Goal: Check status: Check status

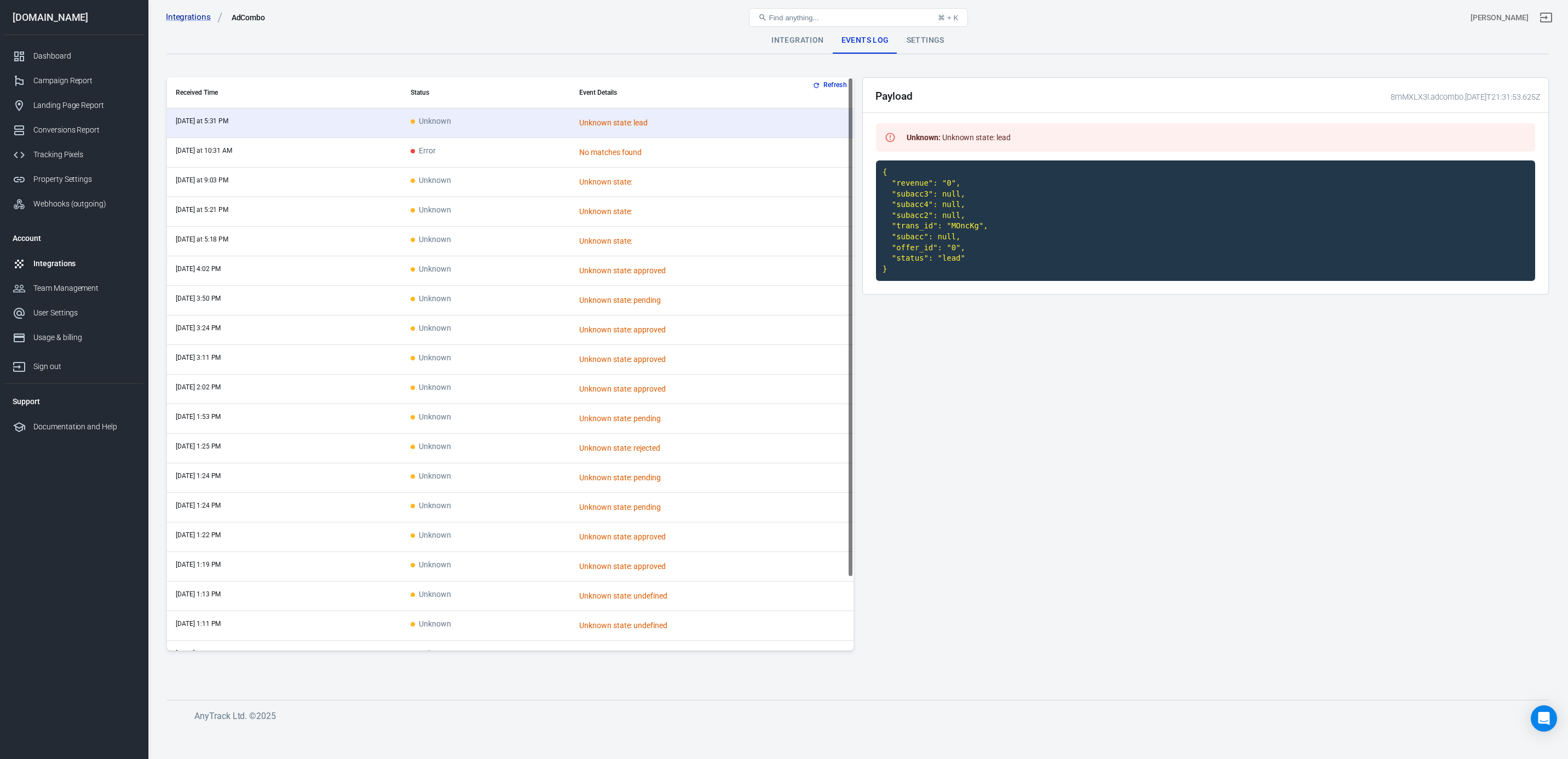
click at [477, 152] on td "Error" at bounding box center [486, 153] width 169 height 30
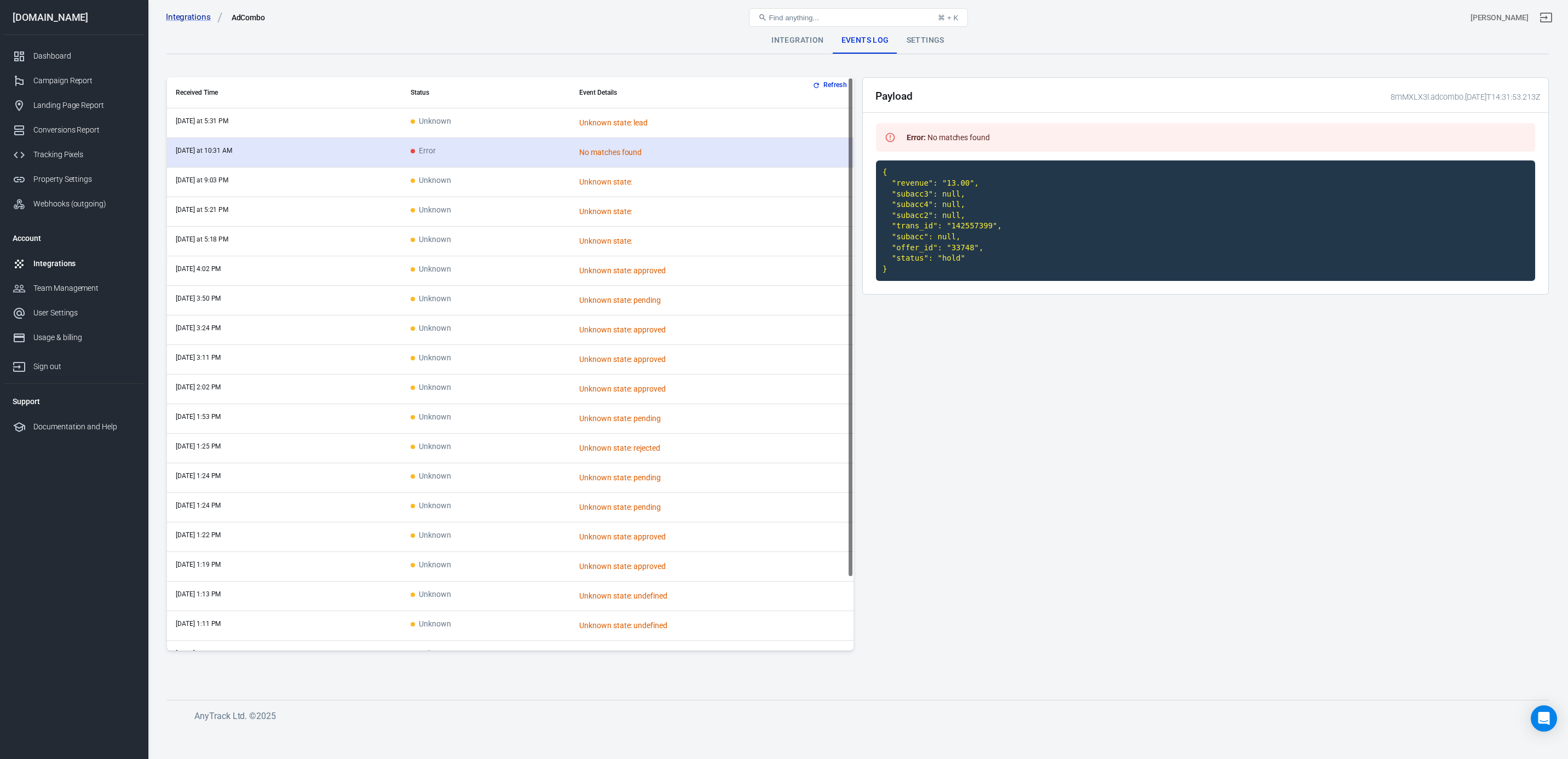
click at [466, 166] on td "Error" at bounding box center [486, 153] width 169 height 30
click at [402, 161] on td "Error" at bounding box center [486, 153] width 169 height 30
click at [484, 131] on td "Unknown" at bounding box center [486, 123] width 169 height 30
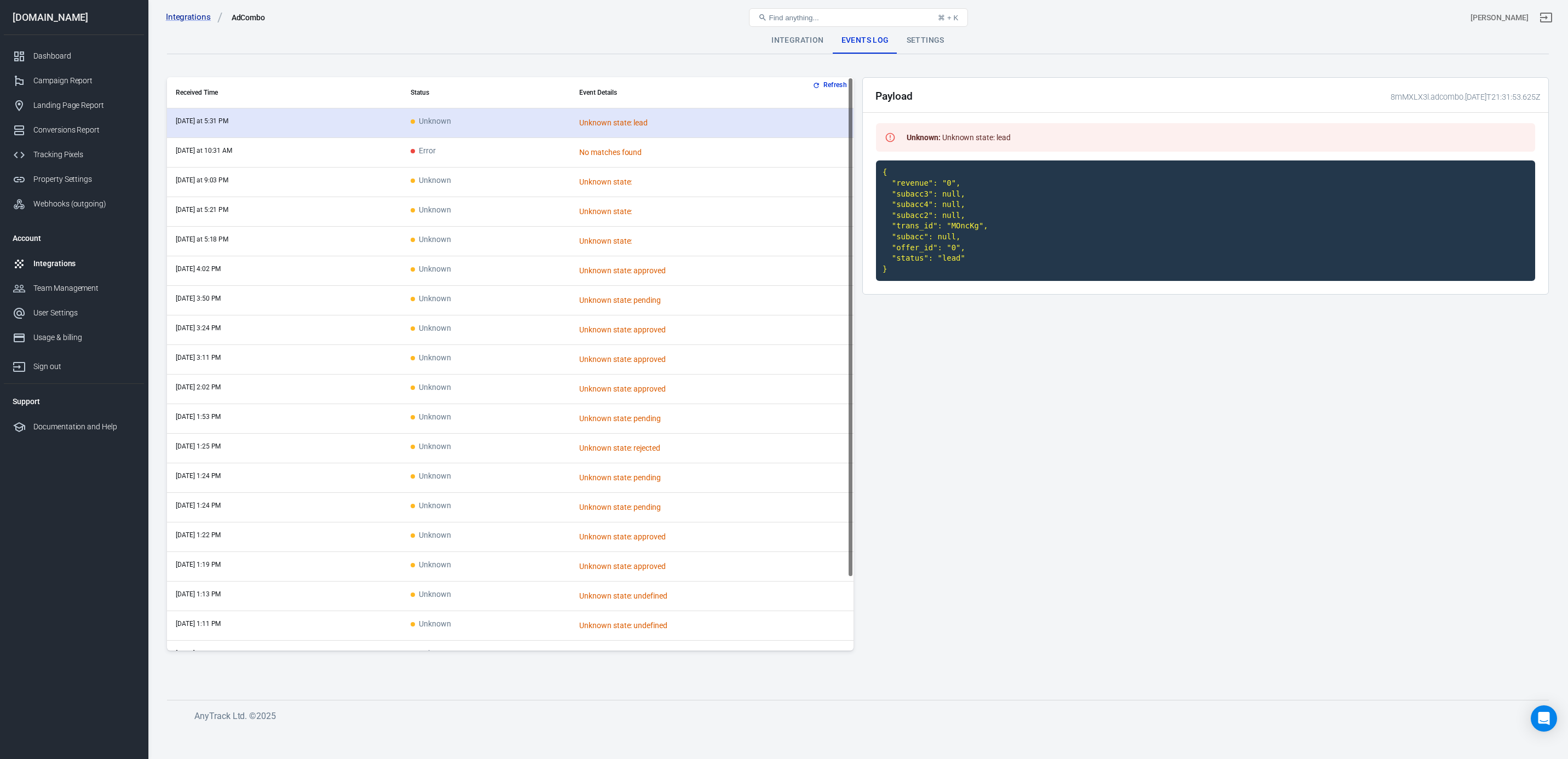
click at [481, 119] on td "Unknown" at bounding box center [486, 123] width 169 height 30
click at [75, 51] on div "Dashboard" at bounding box center [84, 56] width 102 height 12
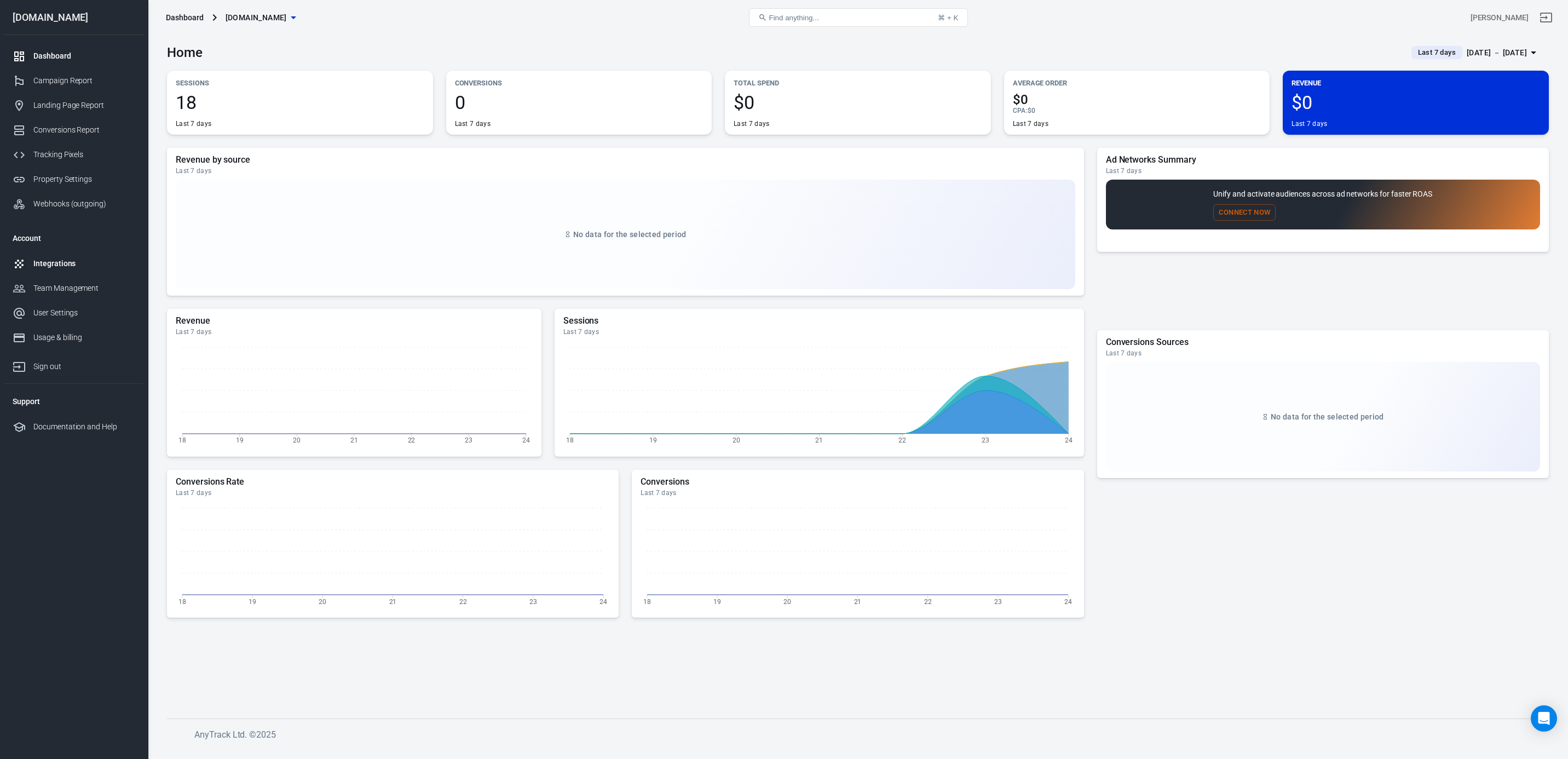
click at [63, 266] on div "Integrations" at bounding box center [84, 264] width 102 height 12
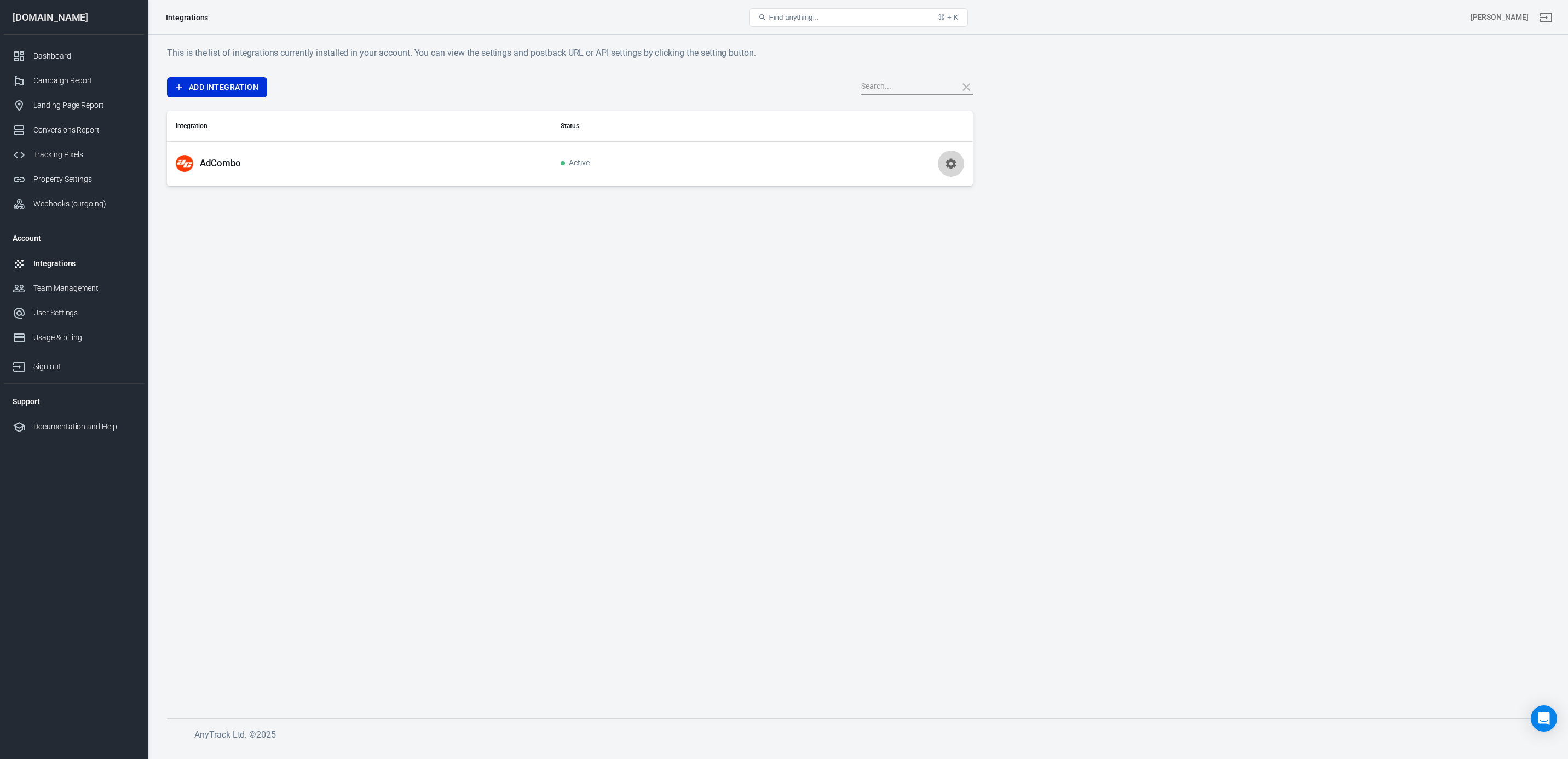
click at [951, 164] on icon "button" at bounding box center [951, 164] width 13 height 13
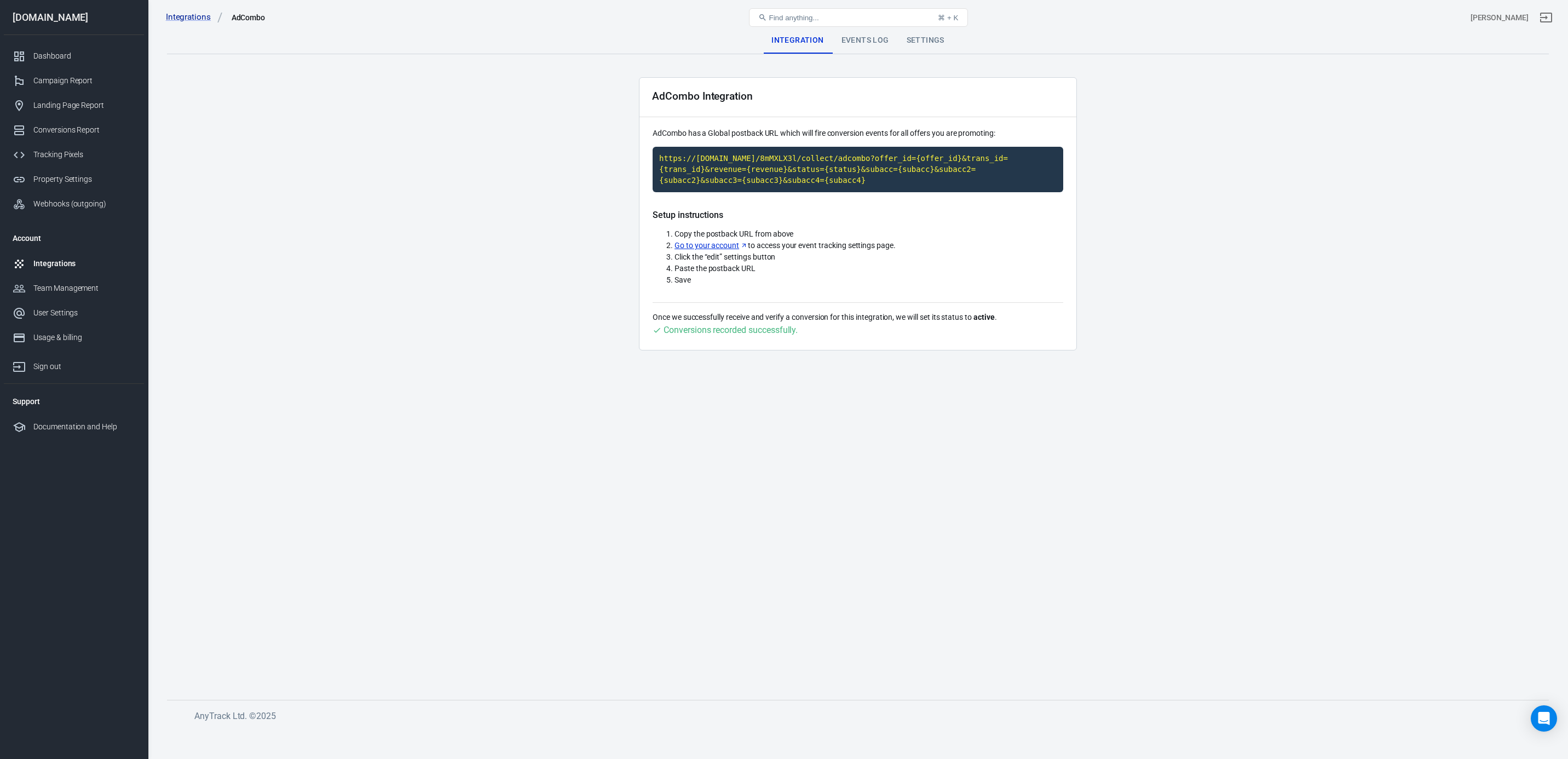
click at [786, 520] on main "Integration Events Log Settings AdCombo Integration AdCombo has a Global postba…" at bounding box center [858, 355] width 1382 height 655
